Goal: Task Accomplishment & Management: Use online tool/utility

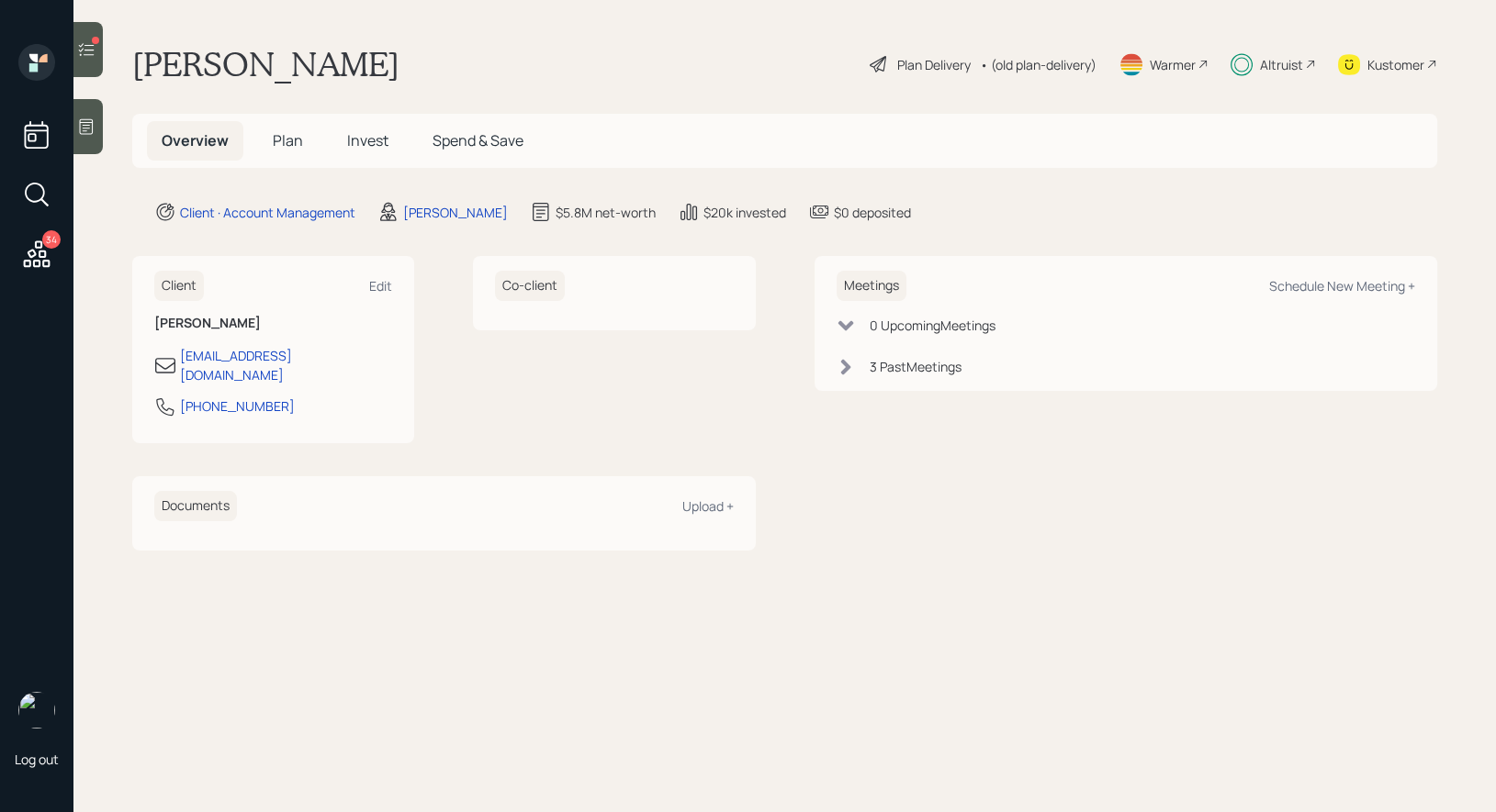
click at [372, 132] on span "Invest" at bounding box center [367, 140] width 41 height 20
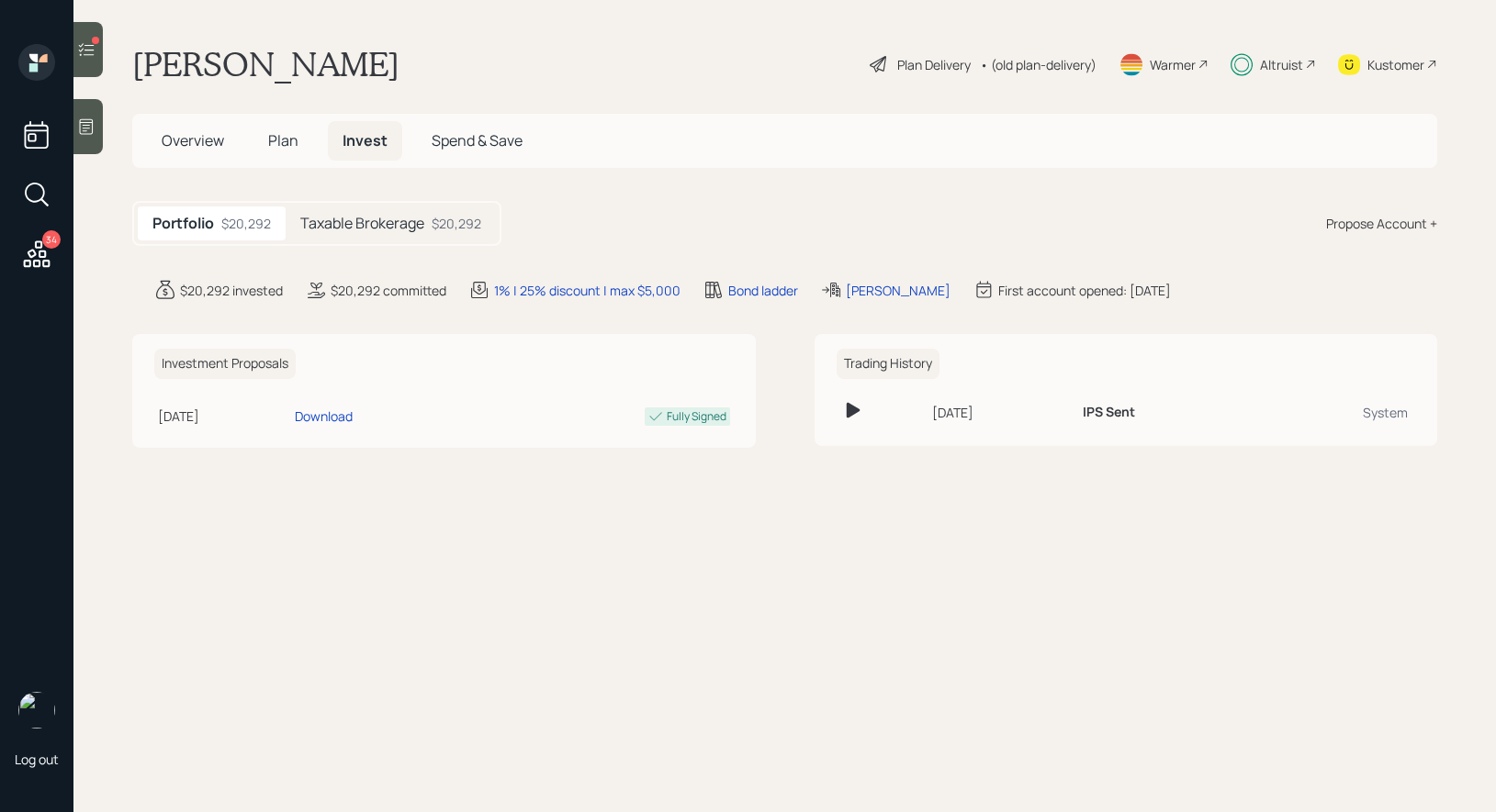
click at [87, 50] on icon at bounding box center [87, 49] width 15 height 12
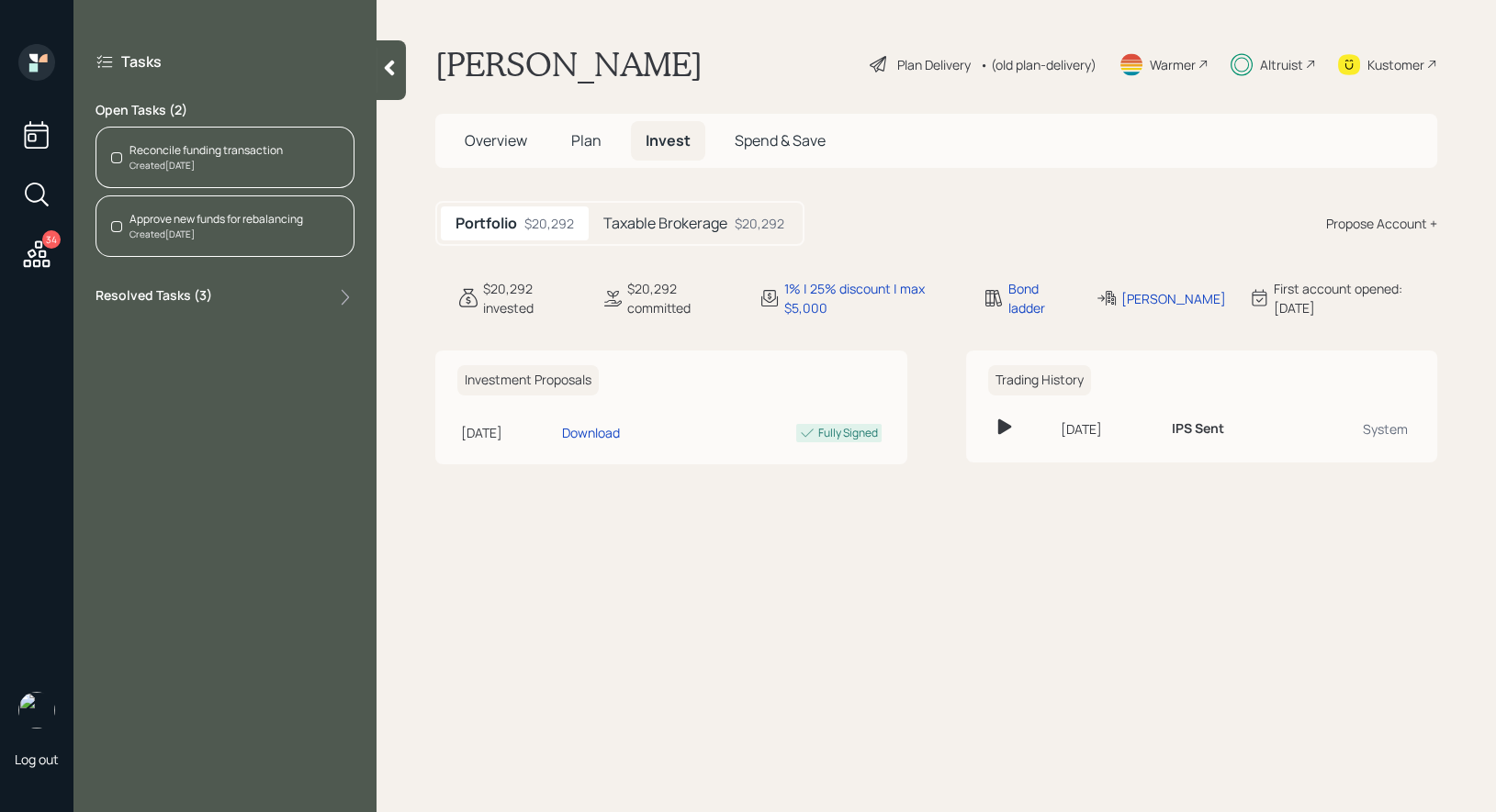
click at [221, 146] on div "Reconcile funding transaction" at bounding box center [206, 150] width 153 height 16
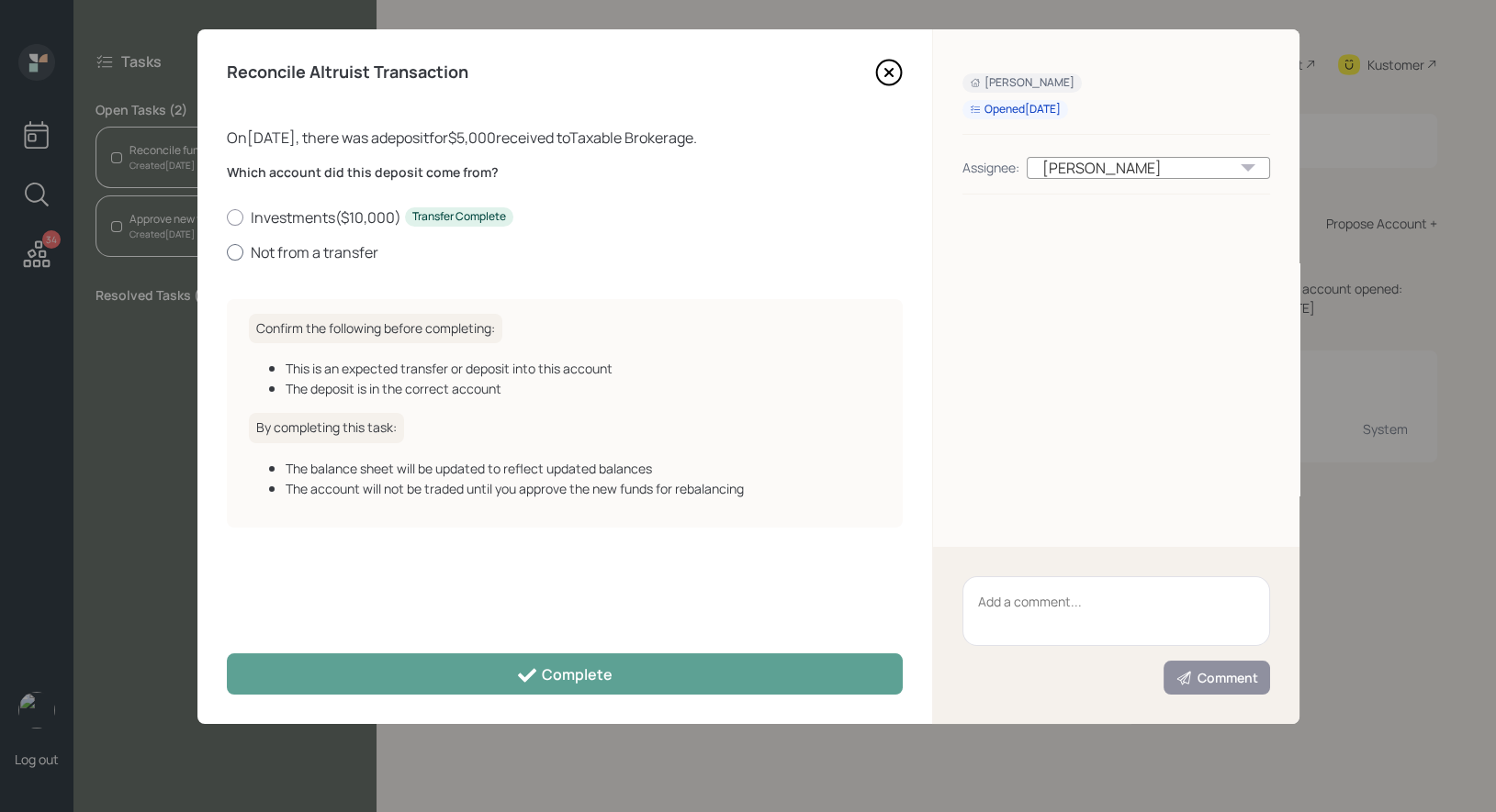
click at [231, 248] on div at bounding box center [235, 252] width 16 height 16
click at [227, 252] on input "Not from a transfer" at bounding box center [226, 252] width 1 height 1
radio input "true"
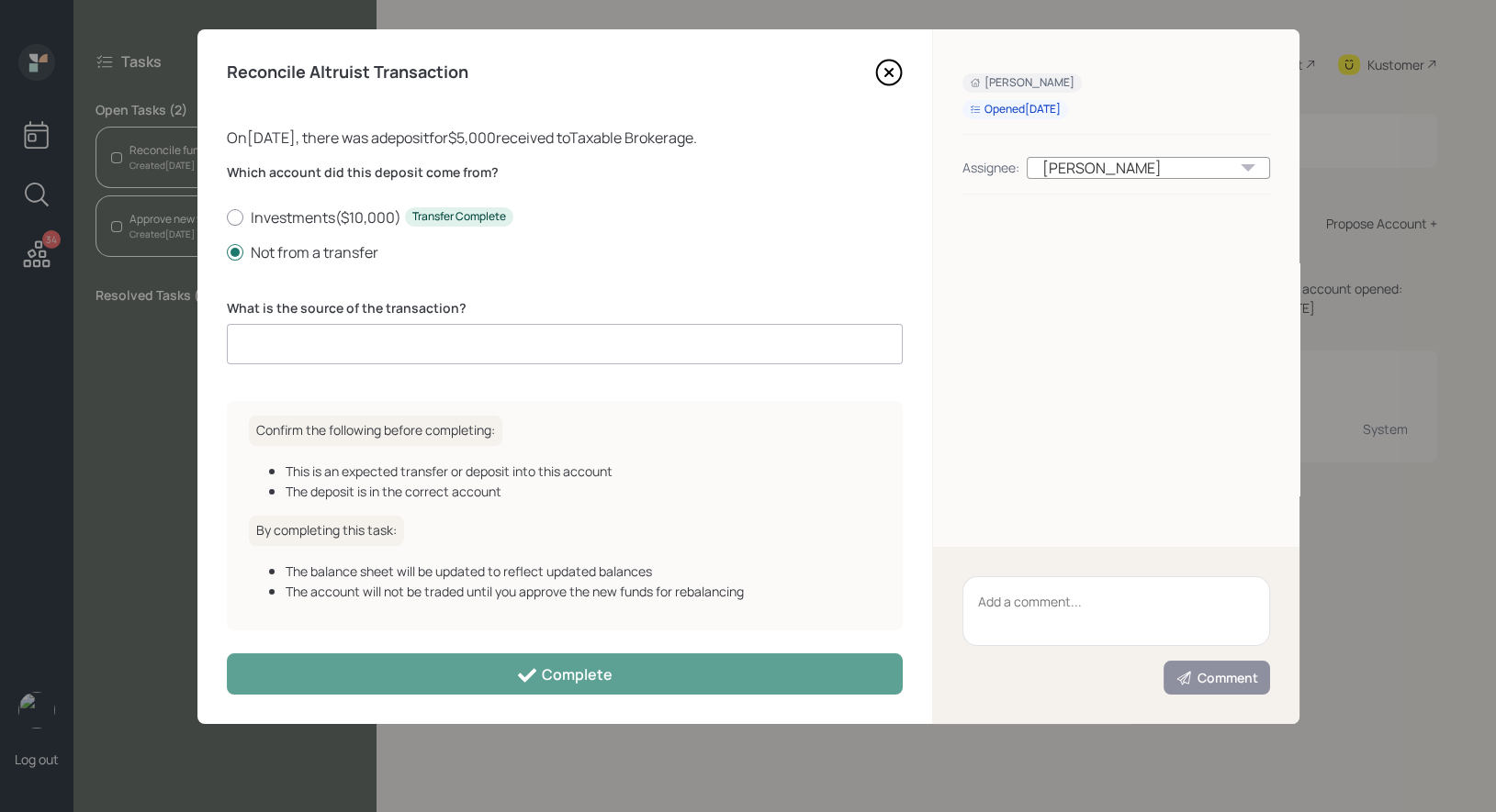
click at [284, 345] on input at bounding box center [564, 344] width 676 height 40
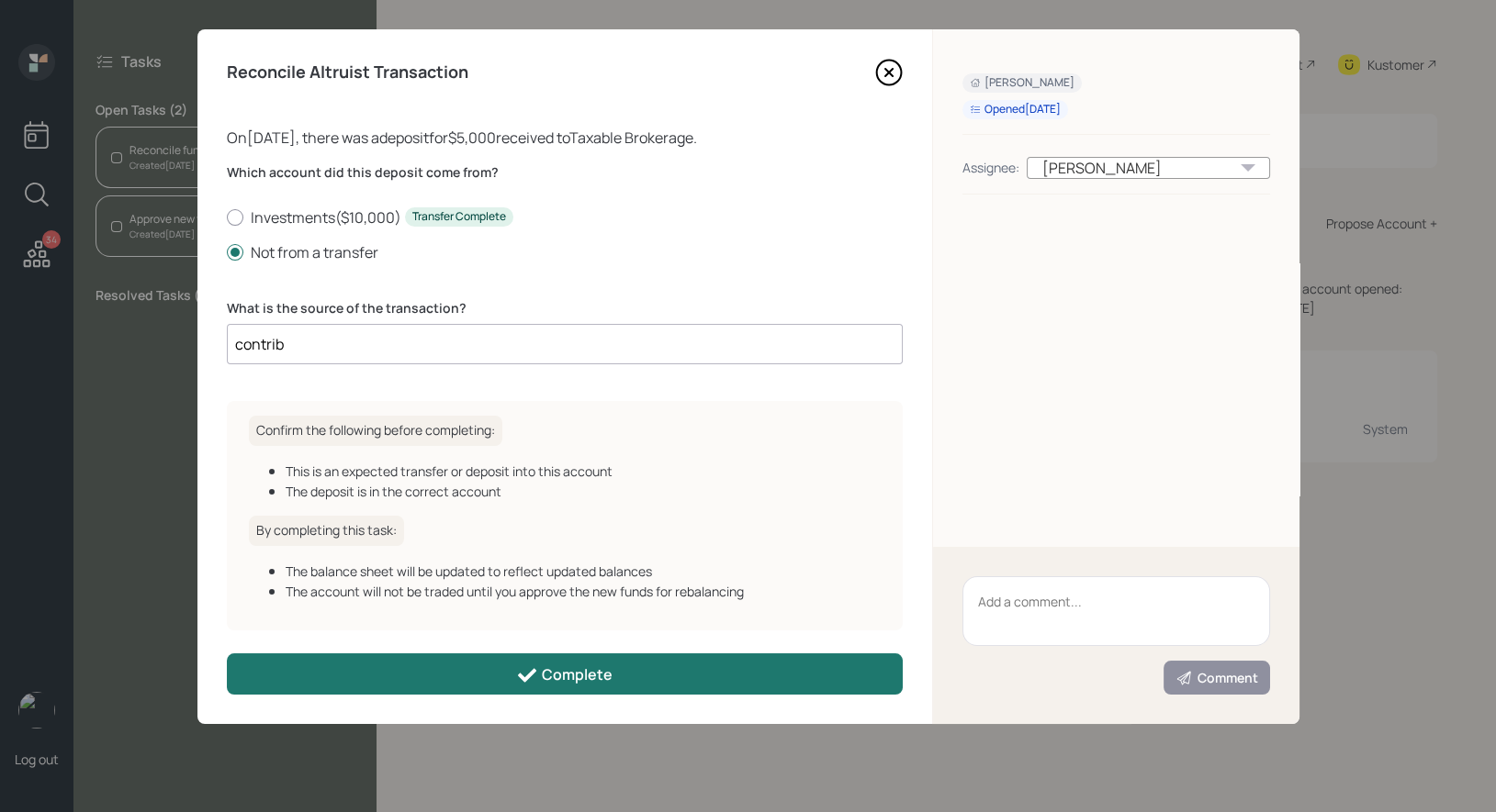
type input "contrib"
click at [556, 667] on div "Complete" at bounding box center [564, 675] width 96 height 22
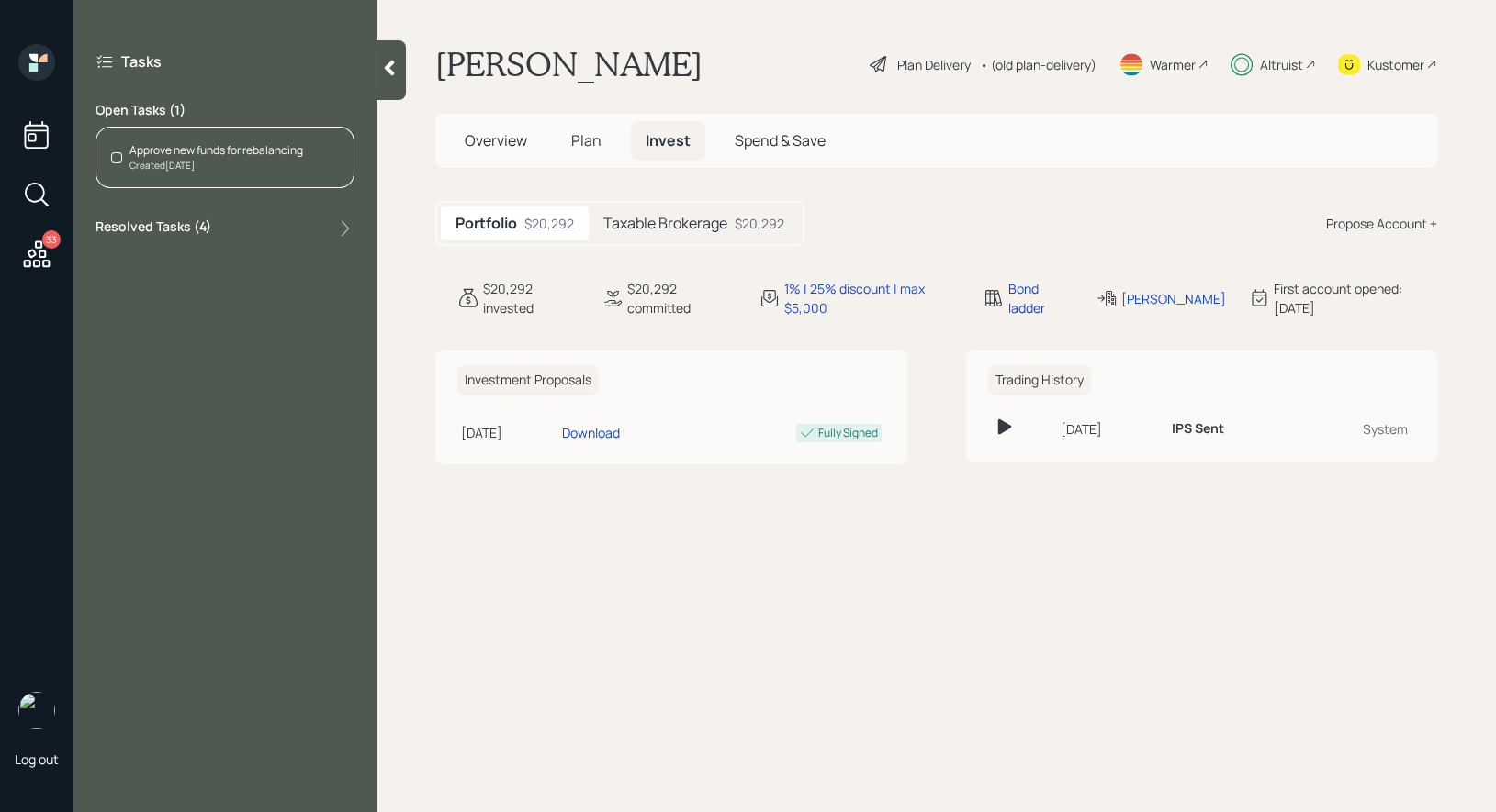
click at [287, 160] on div "Created Today" at bounding box center [216, 165] width 173 height 13
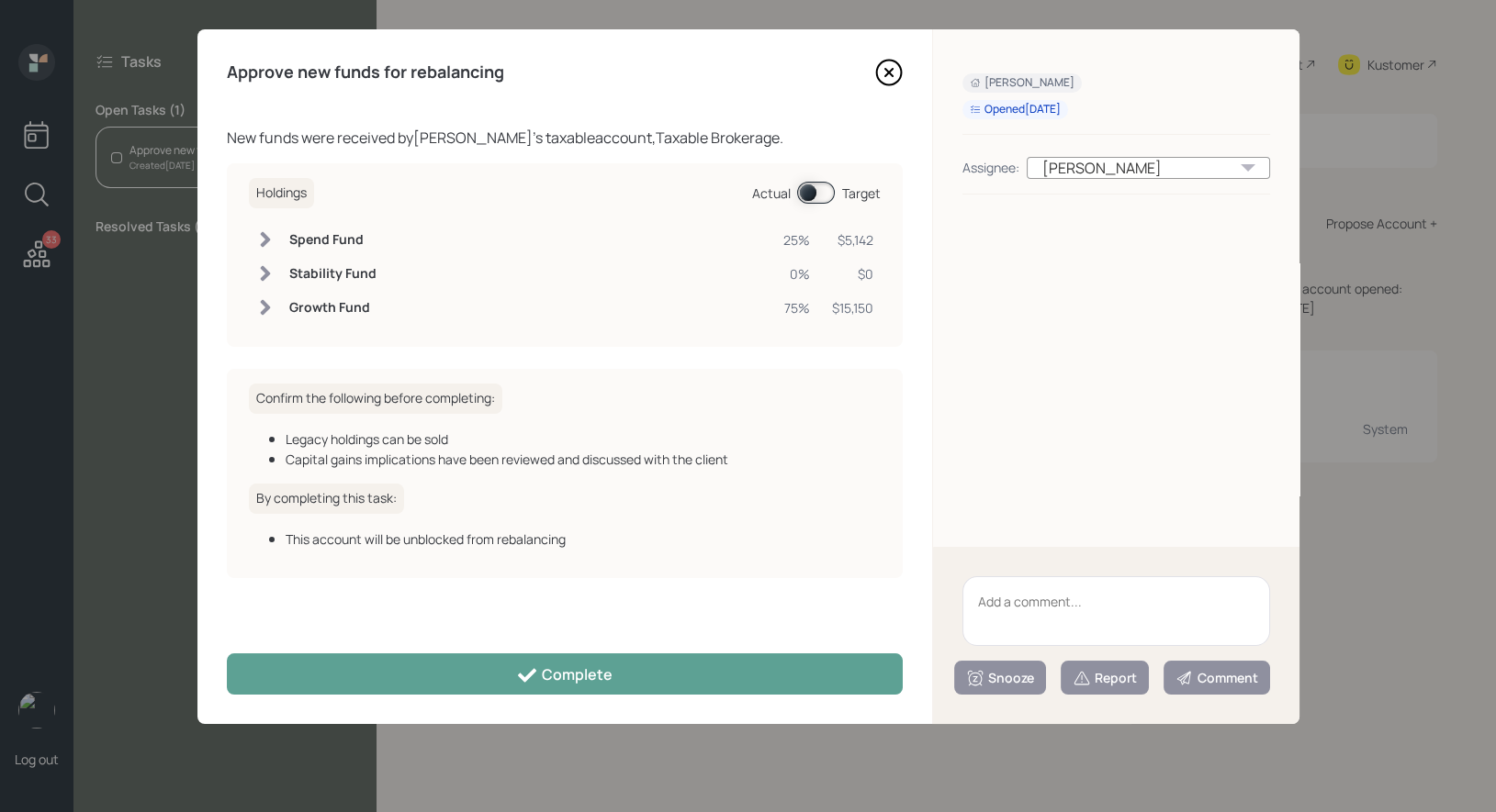
click at [810, 194] on span at bounding box center [815, 192] width 37 height 22
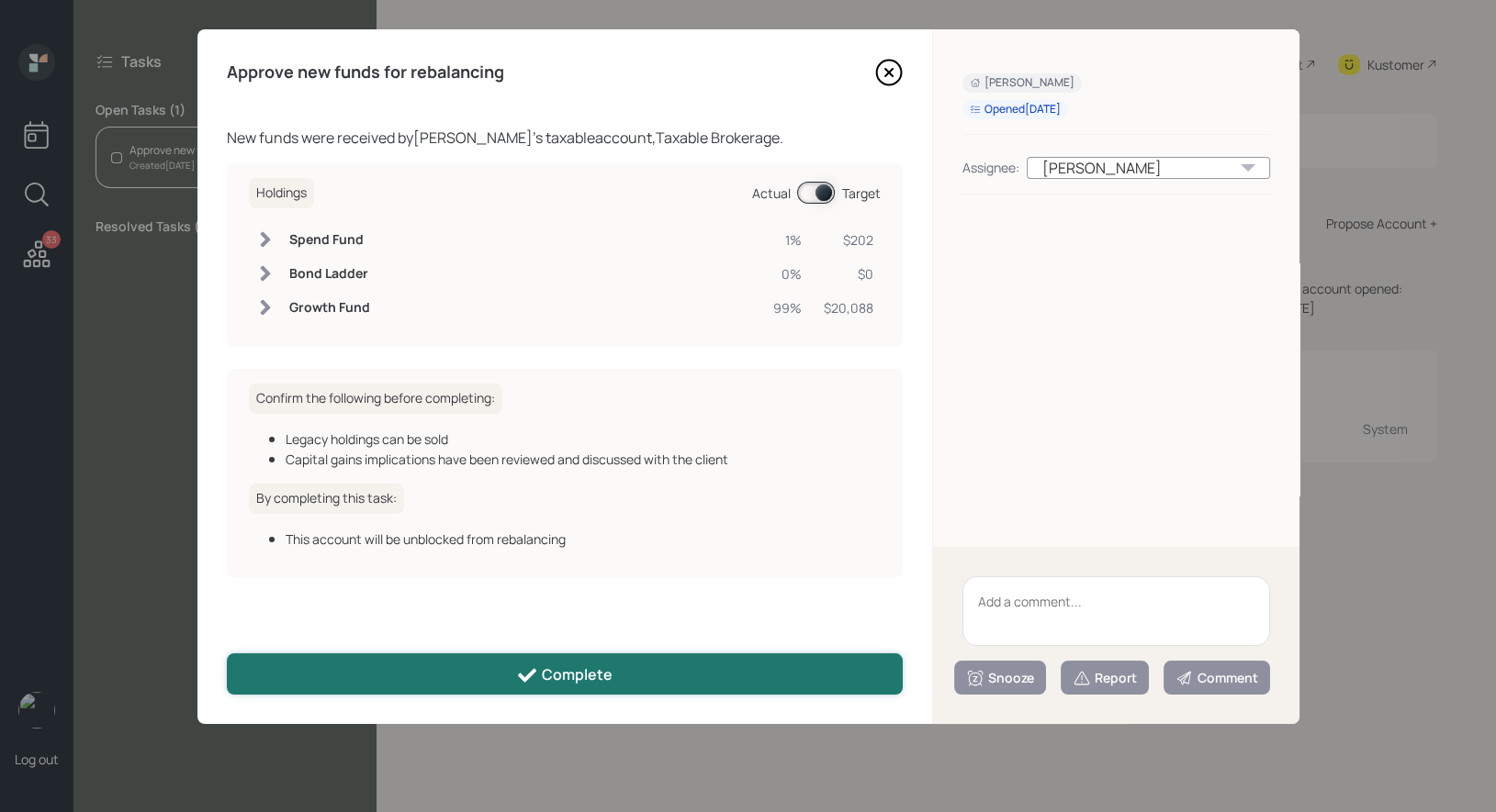
click at [537, 683] on icon at bounding box center [527, 675] width 22 height 22
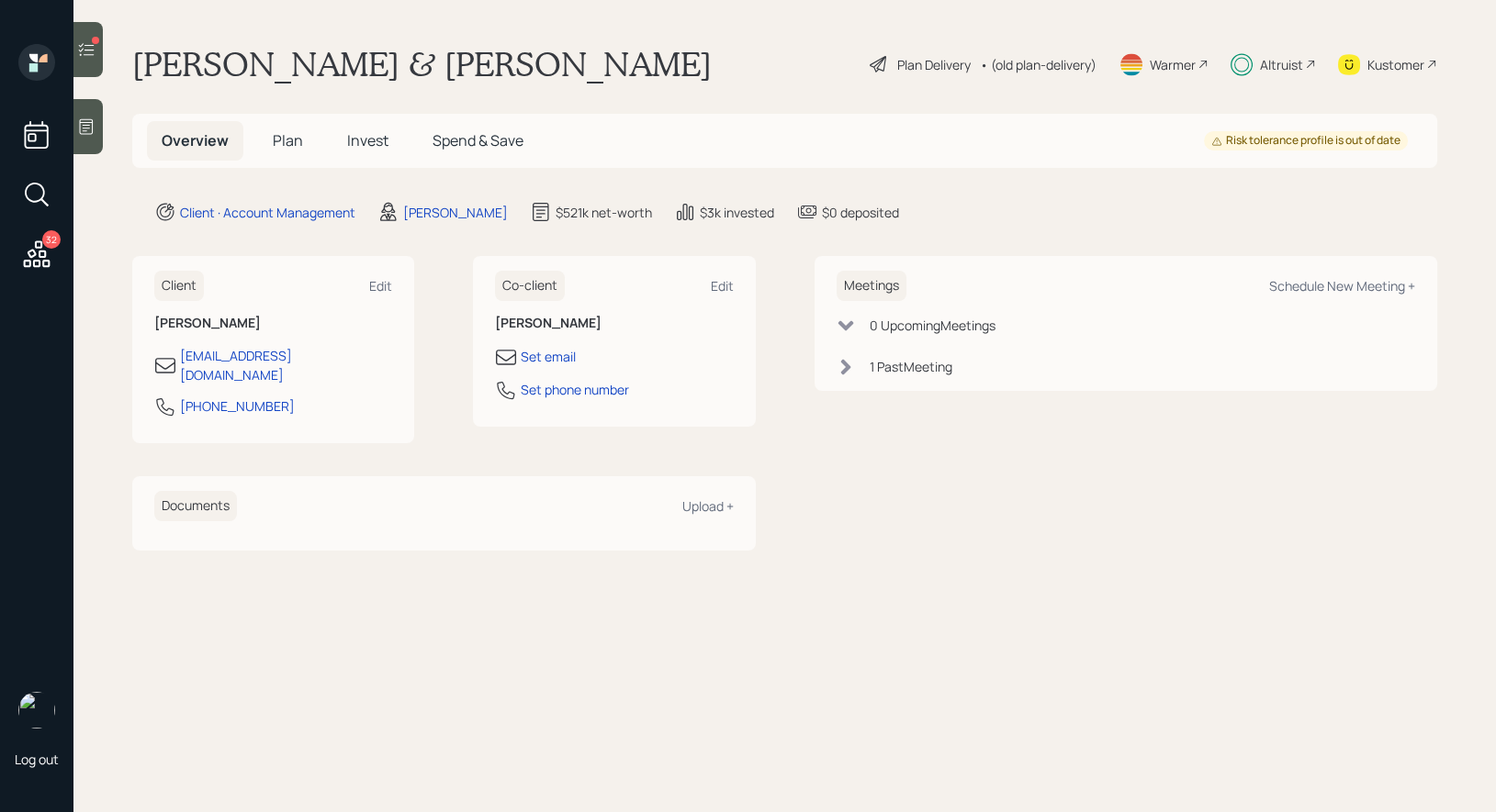
click at [87, 48] on icon at bounding box center [86, 49] width 18 height 18
